Goal: Find specific page/section: Find specific page/section

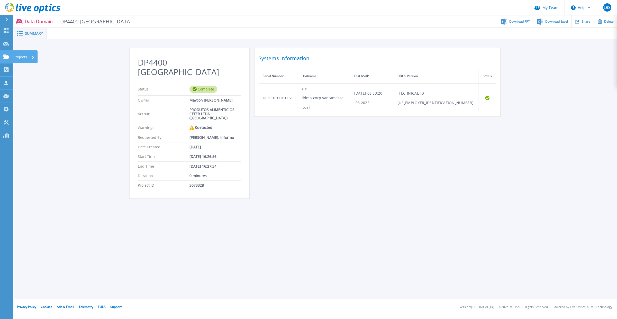
click at [3, 59] on link "Projects Projects" at bounding box center [6, 56] width 13 height 13
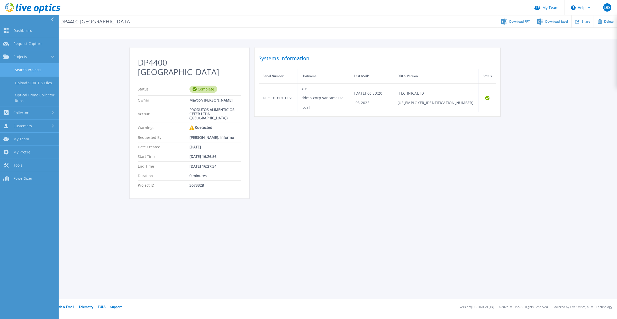
click at [43, 69] on link "Search Projects" at bounding box center [29, 70] width 59 height 13
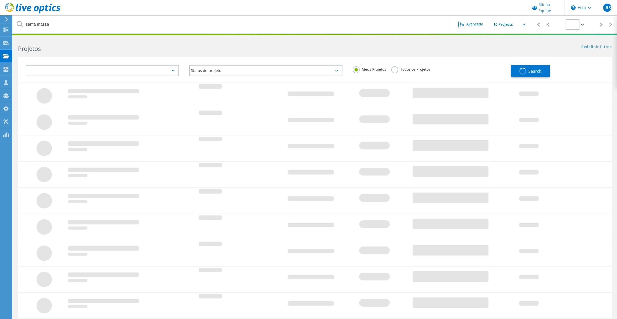
type input "1"
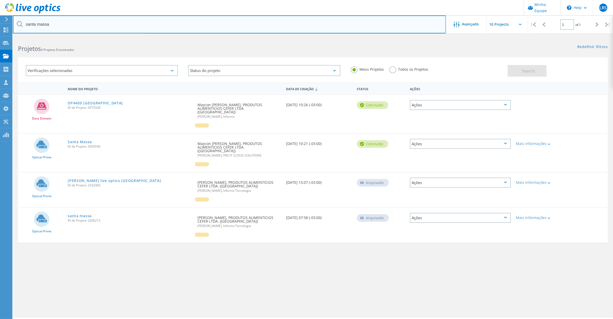
click at [51, 22] on input "santa massa" at bounding box center [229, 24] width 433 height 18
type input "FRUTAP"
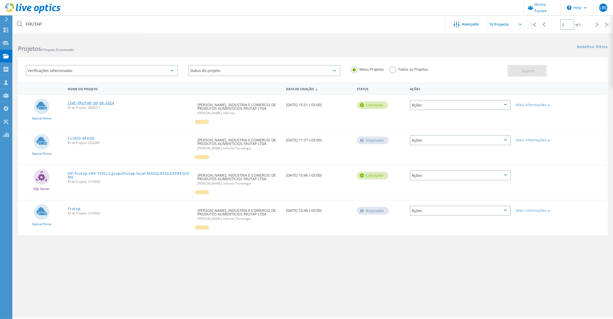
click at [103, 102] on link "LIVE-FRUTAP-09-08-2024" at bounding box center [91, 103] width 46 height 4
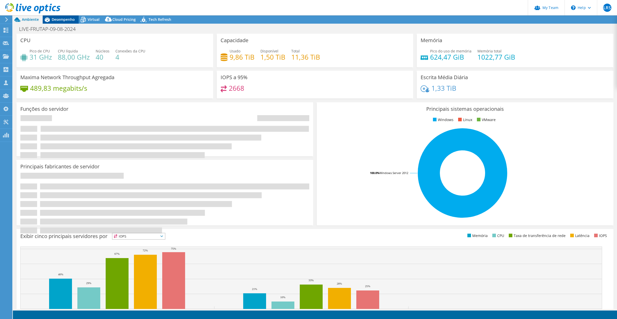
click at [59, 21] on span "Desempenho" at bounding box center [63, 19] width 23 height 5
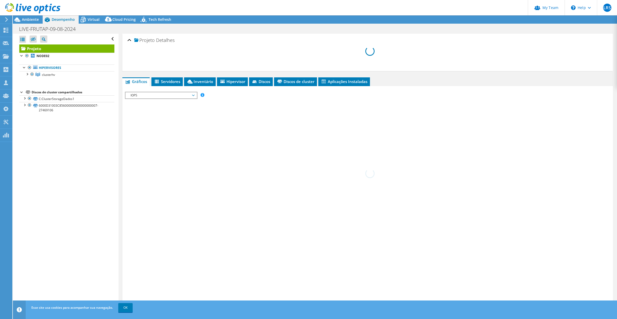
select select "USD"
click at [28, 74] on div at bounding box center [26, 73] width 5 height 5
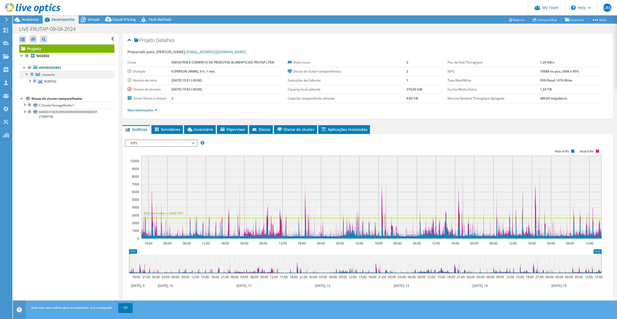
click at [28, 74] on div at bounding box center [26, 73] width 5 height 5
radio input "true"
radio input "false"
click at [28, 73] on div at bounding box center [26, 73] width 5 height 5
click at [48, 81] on link "NODE02" at bounding box center [66, 81] width 95 height 7
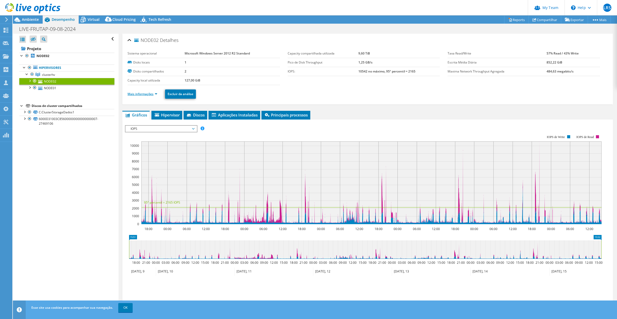
click at [156, 95] on link "Mais informações" at bounding box center [143, 94] width 30 height 4
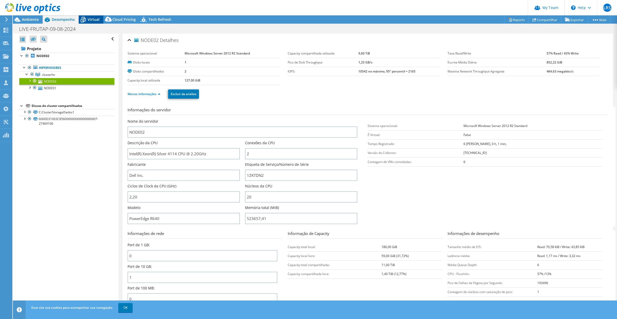
click at [95, 19] on span "Virtual" at bounding box center [94, 19] width 12 height 5
